Goal: Find specific page/section: Find specific page/section

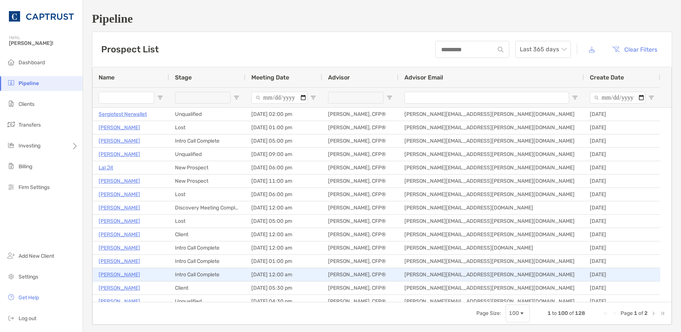
click at [132, 272] on p "[PERSON_NAME]" at bounding box center [120, 274] width 42 height 9
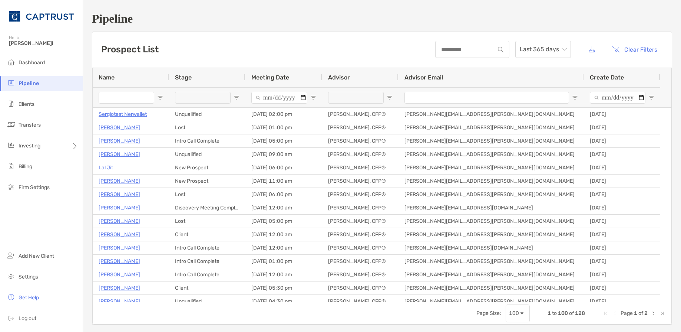
drag, startPoint x: 411, startPoint y: 34, endPoint x: 378, endPoint y: 36, distance: 33.1
click at [410, 34] on div "Prospect List Last 365 days Clear Filters" at bounding box center [382, 49] width 580 height 35
